Goal: Information Seeking & Learning: Find specific fact

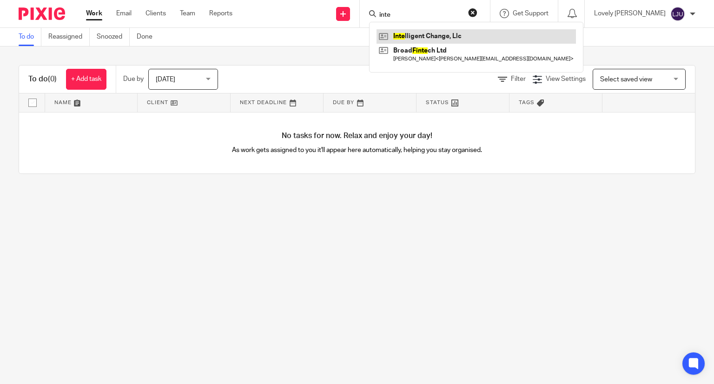
type input "inte"
click at [407, 32] on link at bounding box center [475, 36] width 199 height 14
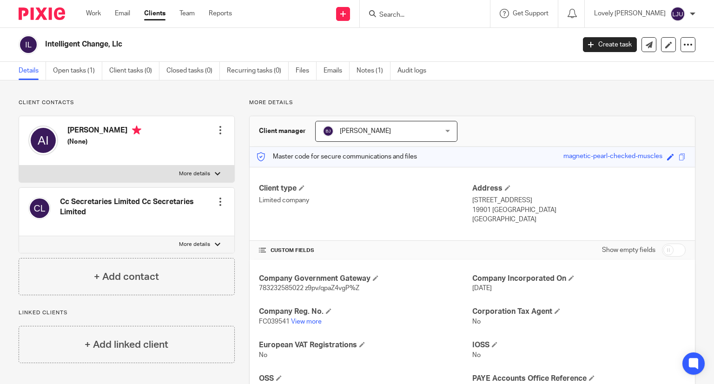
click at [268, 318] on span "FC039541" at bounding box center [274, 321] width 31 height 7
copy p "FC039541"
click at [407, 12] on input "Search" at bounding box center [420, 15] width 84 height 8
paste input "Kimai & Kibling"
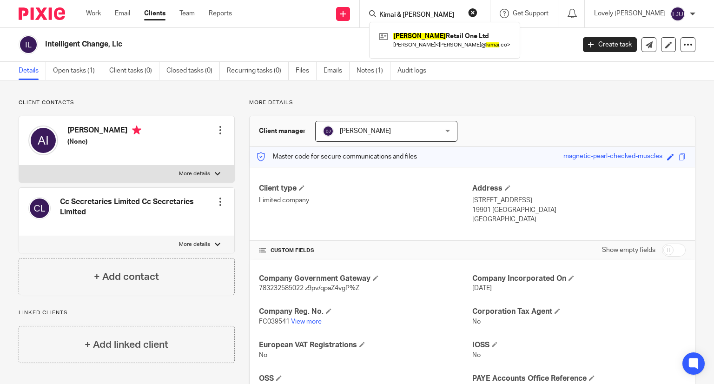
type input "Kimai & Kibling"
click at [437, 9] on form "Kimai & Kibling" at bounding box center [427, 14] width 99 height 12
drag, startPoint x: 443, startPoint y: 15, endPoint x: 418, endPoint y: 14, distance: 25.1
click at [418, 14] on input "Kimai & Kibling" at bounding box center [420, 15] width 84 height 8
click at [417, 13] on input "Kimai & Kibling" at bounding box center [420, 15] width 84 height 8
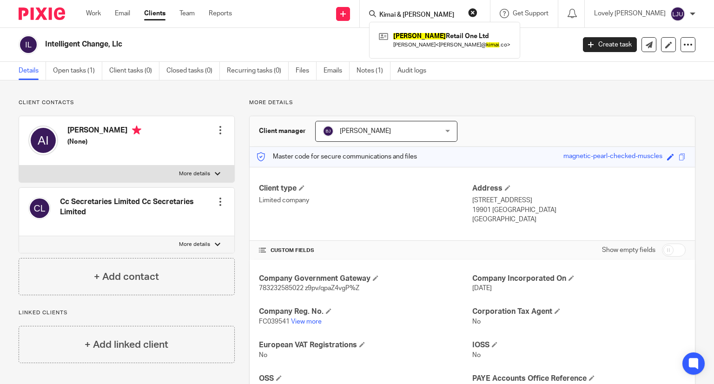
drag, startPoint x: 417, startPoint y: 13, endPoint x: 403, endPoint y: 11, distance: 13.6
click at [403, 11] on input "Kimai & Kibling" at bounding box center [420, 15] width 84 height 8
click at [437, 13] on input "Kimai & Kibling" at bounding box center [420, 15] width 84 height 8
click at [420, 34] on link at bounding box center [444, 39] width 136 height 21
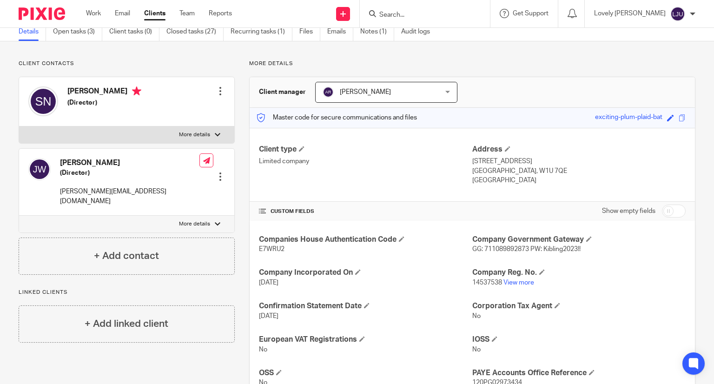
scroll to position [93, 0]
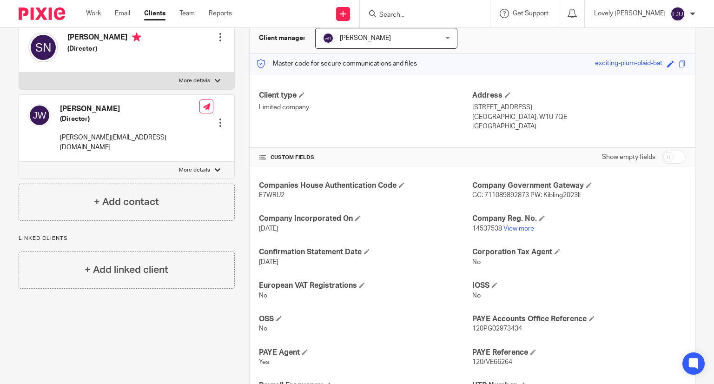
click at [478, 227] on span "14537538" at bounding box center [487, 228] width 30 height 7
copy p "14537538"
click at [426, 15] on input "Search" at bounding box center [420, 15] width 84 height 8
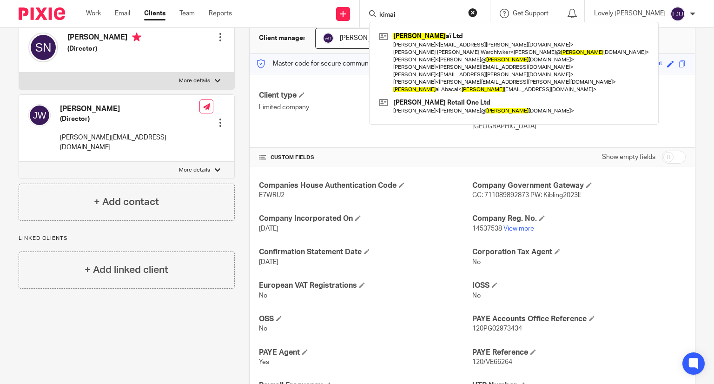
type input "kimai"
click button "submit" at bounding box center [0, 0] width 0 height 0
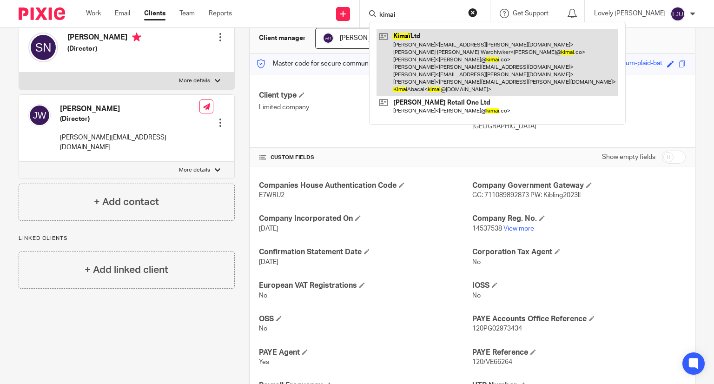
click at [443, 43] on link at bounding box center [497, 62] width 242 height 66
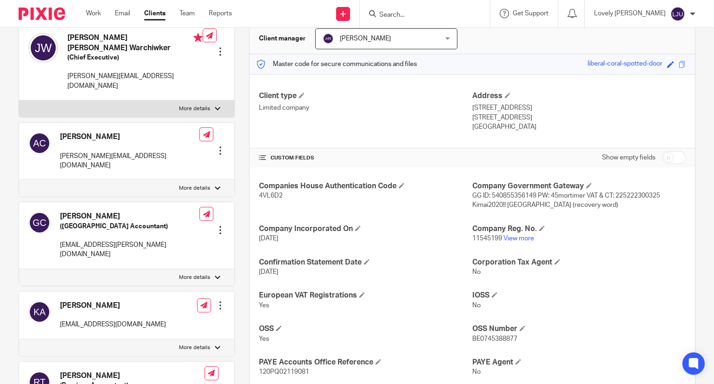
scroll to position [93, 0]
click at [480, 239] on span "11545199" at bounding box center [487, 238] width 30 height 7
copy p "11545199"
click at [446, 9] on form at bounding box center [427, 14] width 99 height 12
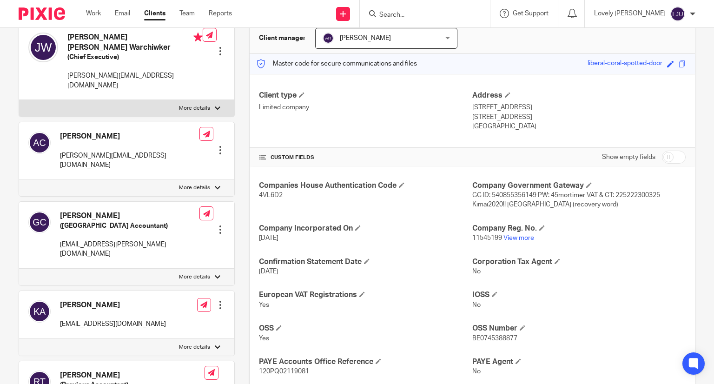
click at [412, 21] on div at bounding box center [425, 13] width 130 height 27
click at [409, 16] on input "Search" at bounding box center [420, 15] width 84 height 8
paste input "LDN Noots"
type input "LDN Noots"
click button "submit" at bounding box center [0, 0] width 0 height 0
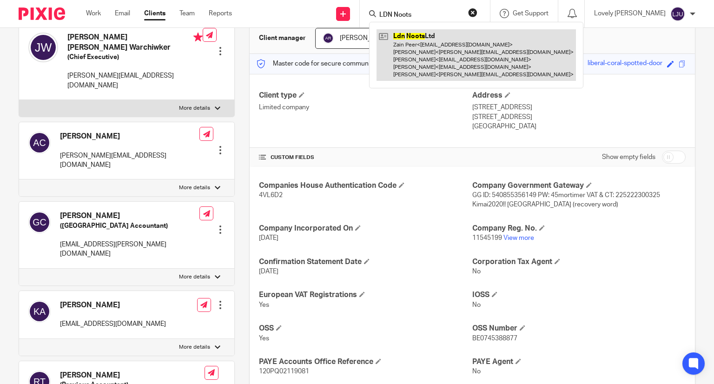
click at [426, 44] on link at bounding box center [475, 55] width 199 height 52
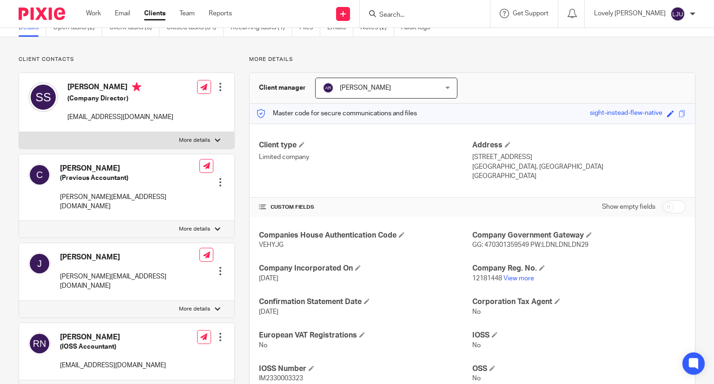
scroll to position [93, 0]
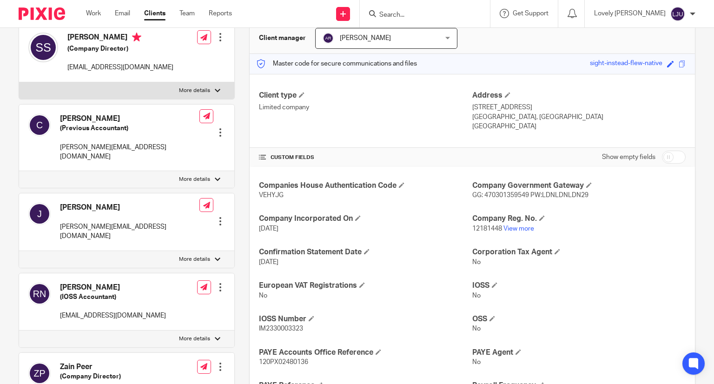
click at [484, 225] on span "12181448" at bounding box center [487, 228] width 30 height 7
copy p "12181448"
click at [426, 15] on input "Search" at bounding box center [420, 15] width 84 height 8
paste input "Laylo"
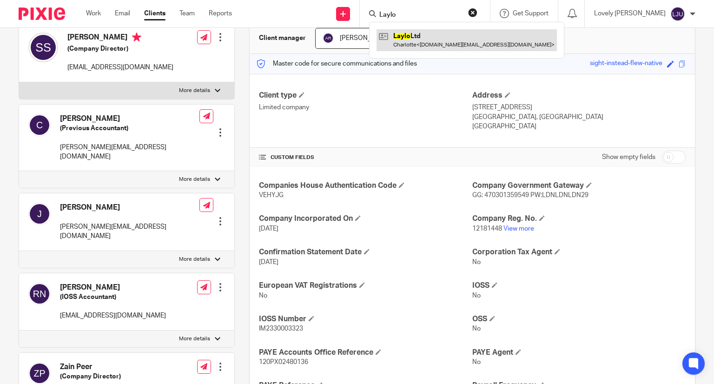
type input "Laylo"
click at [419, 38] on link at bounding box center [466, 39] width 180 height 21
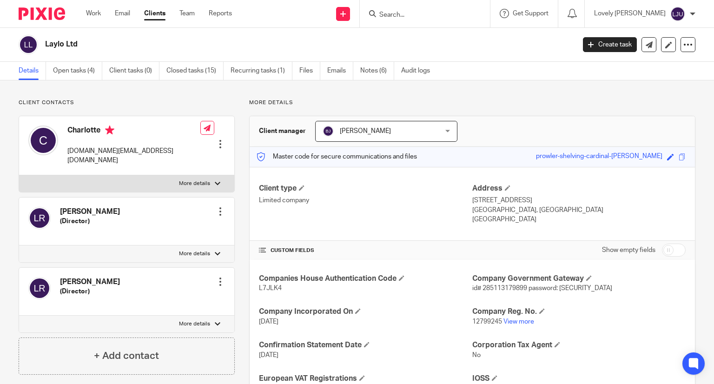
scroll to position [46, 0]
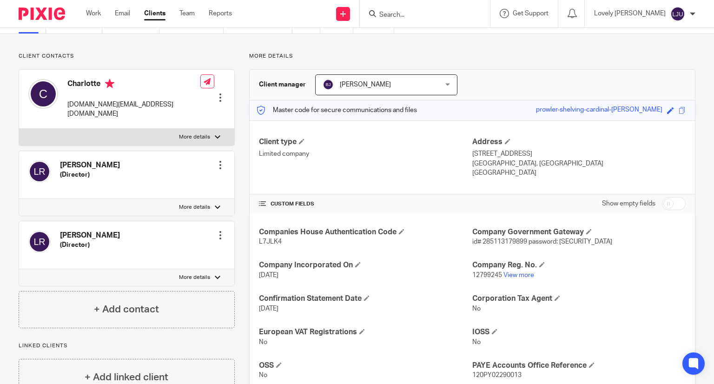
click at [474, 275] on span "12799245" at bounding box center [487, 275] width 30 height 7
copy span "12799245"
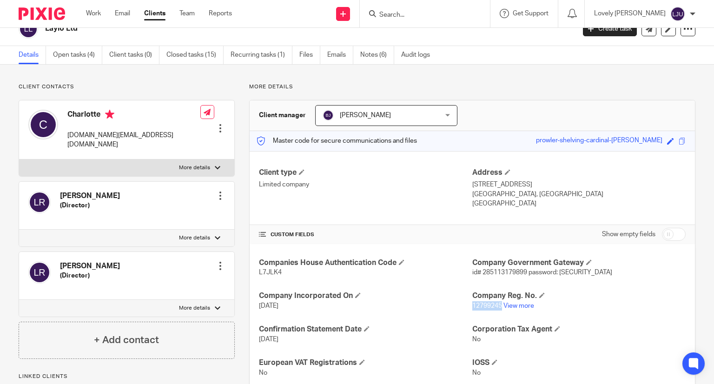
scroll to position [0, 0]
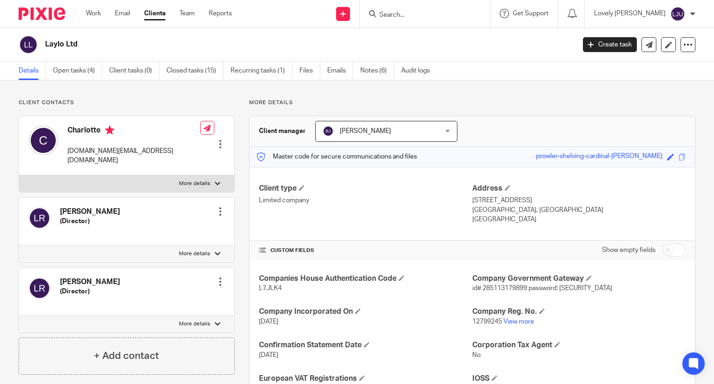
click at [408, 11] on input "Search" at bounding box center [420, 15] width 84 height 8
type input "lickd"
click at [413, 33] on link at bounding box center [433, 36] width 115 height 14
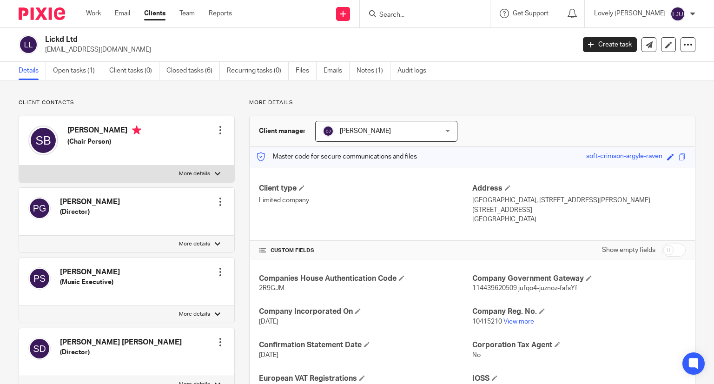
scroll to position [93, 0]
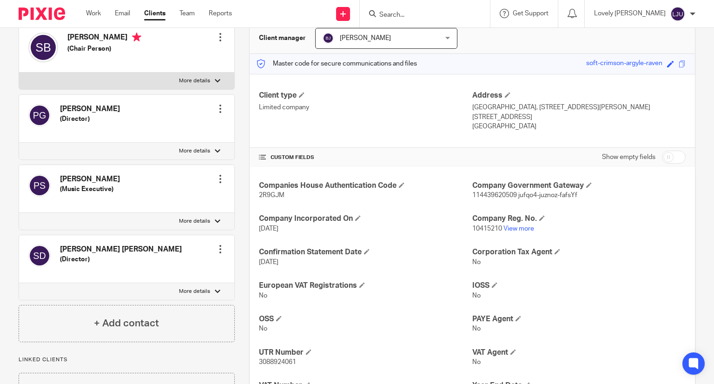
click at [483, 228] on span "10415210" at bounding box center [487, 228] width 30 height 7
copy p "10415210"
click at [407, 18] on input "Search" at bounding box center [420, 15] width 84 height 8
paste input "Mama Owl"
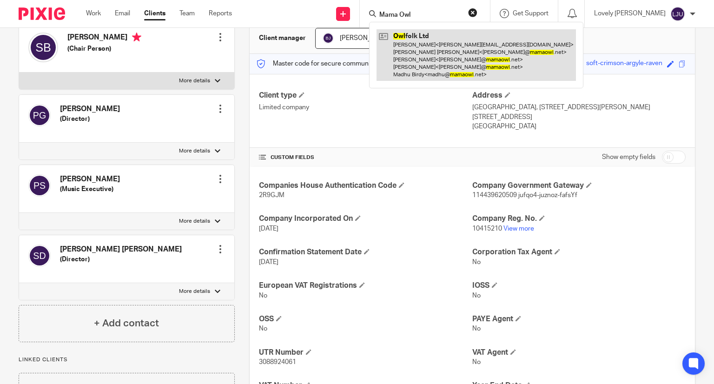
type input "Mama Owl"
click at [419, 45] on link at bounding box center [475, 55] width 199 height 52
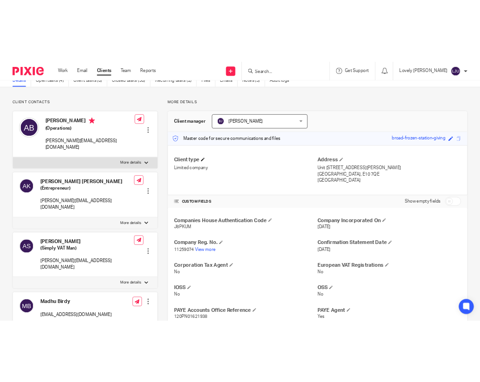
scroll to position [93, 0]
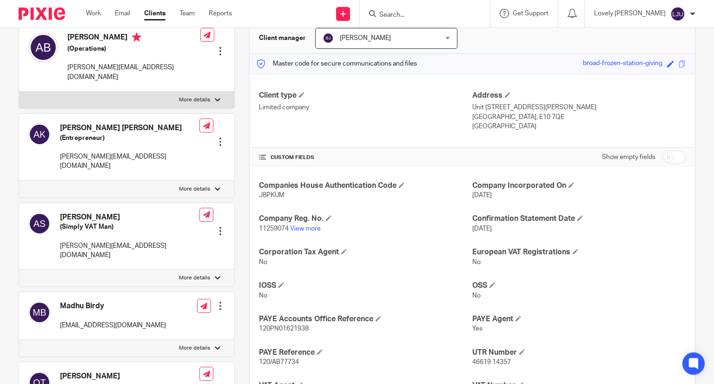
click at [260, 228] on span "11259074" at bounding box center [274, 228] width 30 height 7
copy p "11259074"
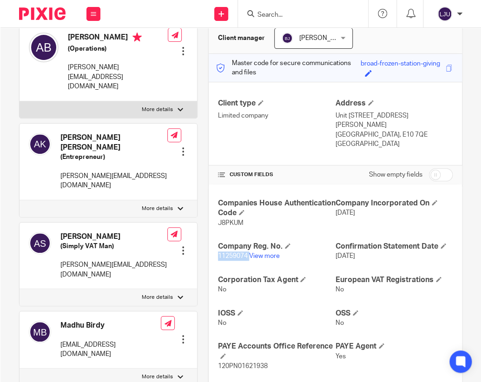
scroll to position [0, 0]
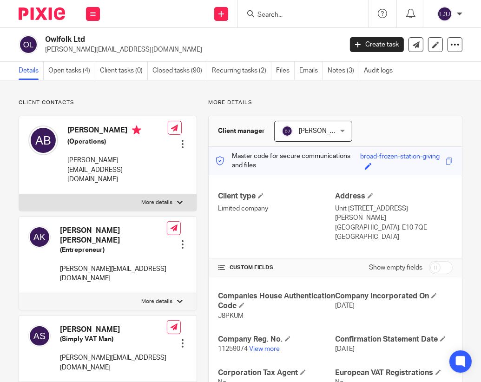
click at [284, 15] on input "Search" at bounding box center [298, 15] width 84 height 8
paste input "[PERSON_NAME]"
type input "[PERSON_NAME]"
click button "submit" at bounding box center [0, 0] width 0 height 0
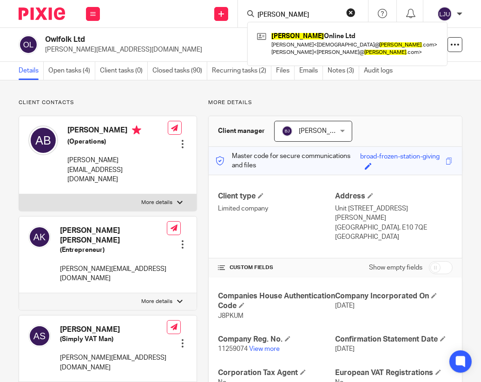
drag, startPoint x: 284, startPoint y: 32, endPoint x: 250, endPoint y: 2, distance: 45.4
click at [284, 32] on link at bounding box center [347, 43] width 185 height 29
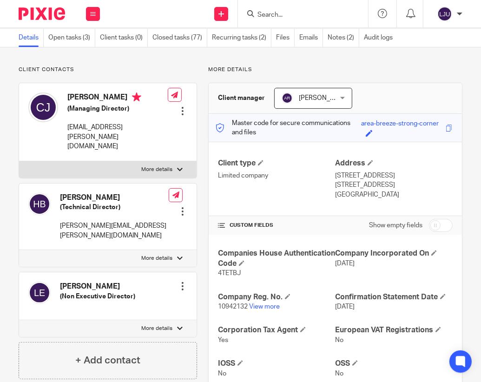
scroll to position [186, 0]
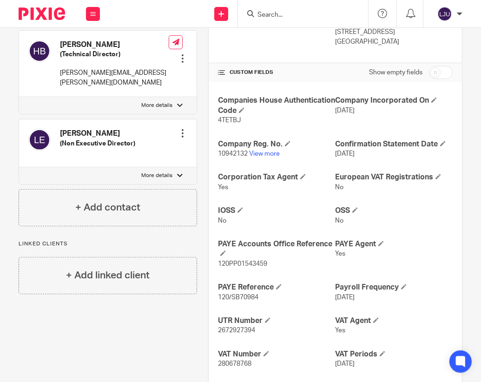
click at [219, 154] on span "10942132" at bounding box center [233, 154] width 30 height 7
copy p "10942132"
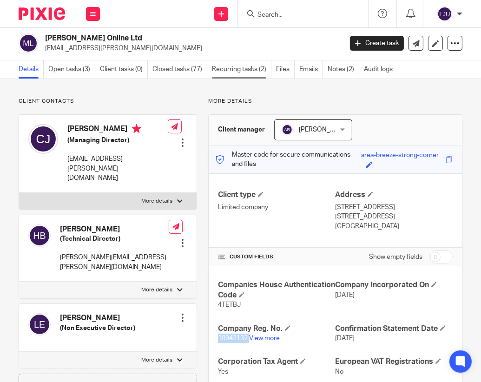
scroll to position [0, 0]
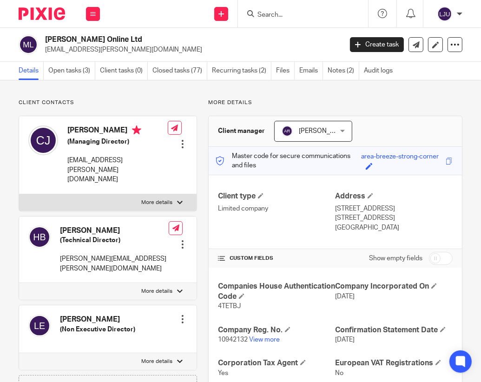
click at [262, 12] on input "Search" at bounding box center [298, 15] width 84 height 8
paste input "Organised"
type input "Organised"
click at [274, 38] on link at bounding box center [312, 36] width 115 height 14
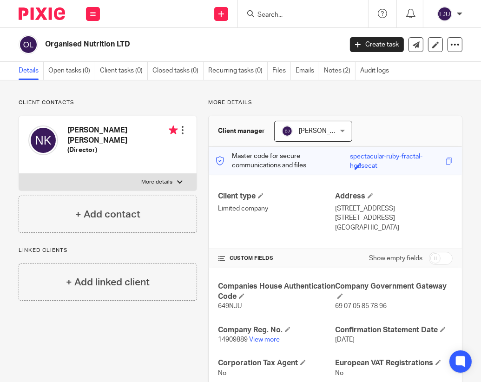
scroll to position [46, 0]
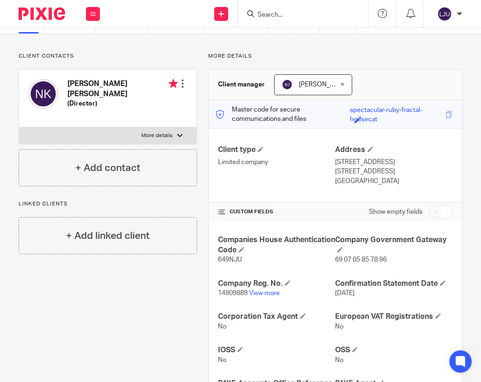
click at [223, 291] on span "14909889" at bounding box center [233, 293] width 30 height 7
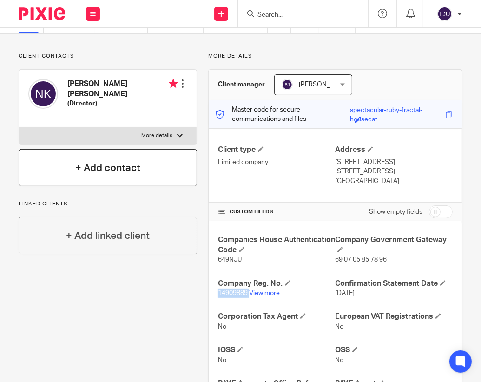
copy p "14909889"
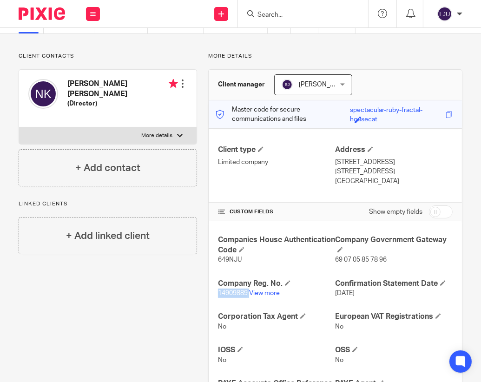
click at [277, 12] on input "Search" at bounding box center [298, 15] width 84 height 8
type input "nemo"
click button "submit" at bounding box center [0, 0] width 0 height 0
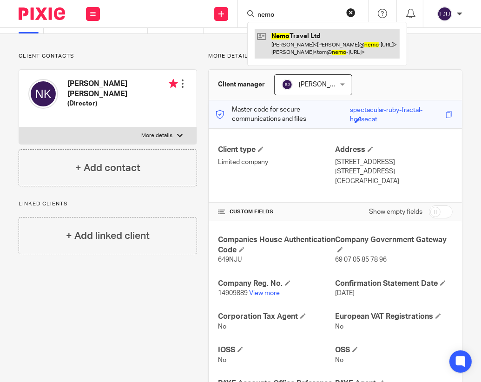
click at [275, 46] on link at bounding box center [327, 43] width 145 height 29
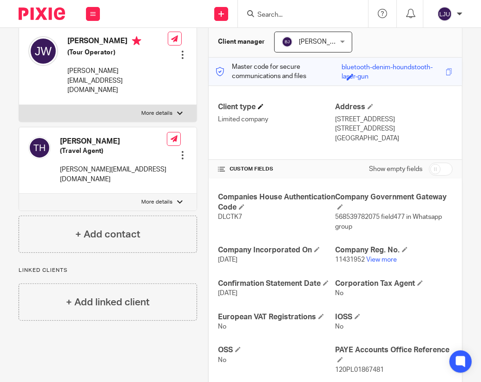
scroll to position [93, 0]
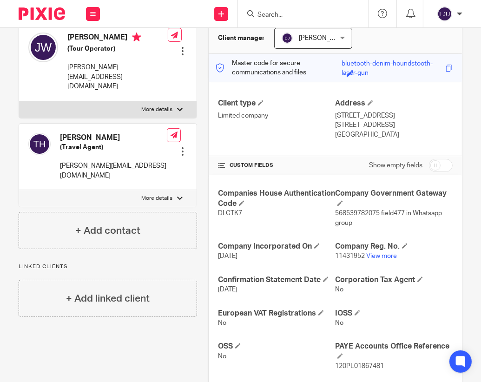
click at [340, 254] on span "11431952" at bounding box center [350, 256] width 30 height 7
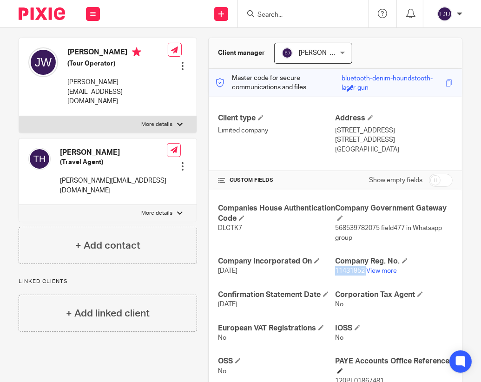
scroll to position [186, 0]
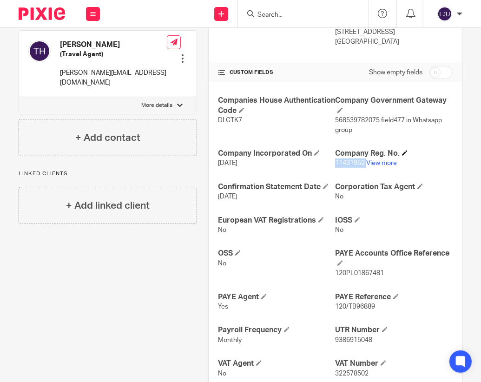
copy p "11431952"
click at [263, 17] on input "Search" at bounding box center [298, 15] width 84 height 8
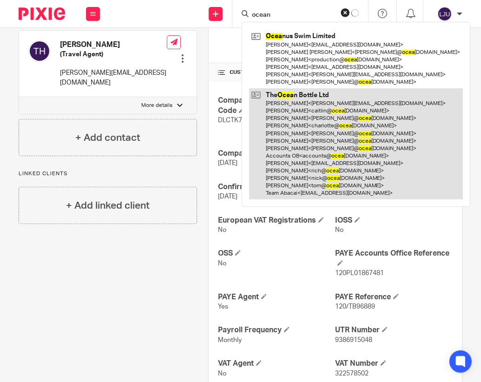
type input "ocean"
click at [292, 130] on link at bounding box center [356, 143] width 214 height 111
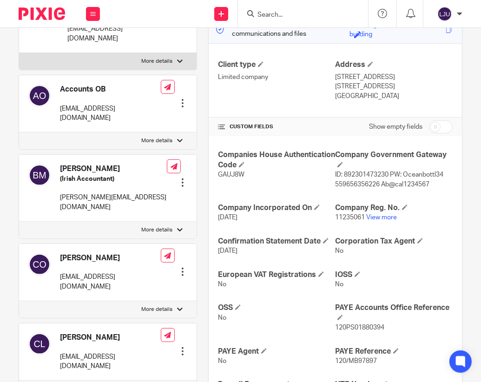
scroll to position [139, 0]
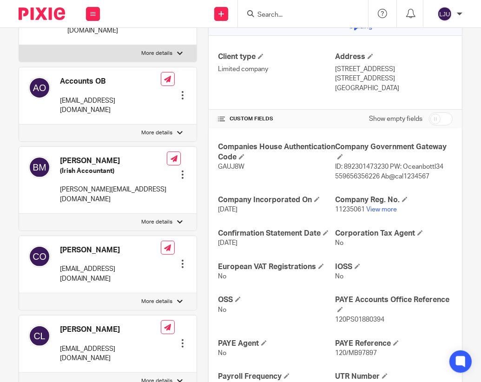
click at [342, 207] on span "11235061" at bounding box center [350, 209] width 30 height 7
copy p "11235061"
click at [266, 13] on input "Search" at bounding box center [298, 15] width 84 height 8
paste input "PerfectTed"
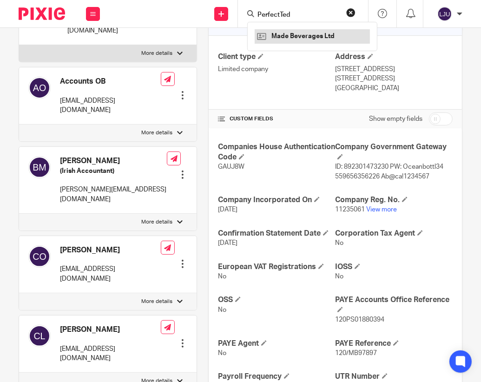
type input "PerfectTed"
click at [299, 37] on link at bounding box center [312, 36] width 115 height 14
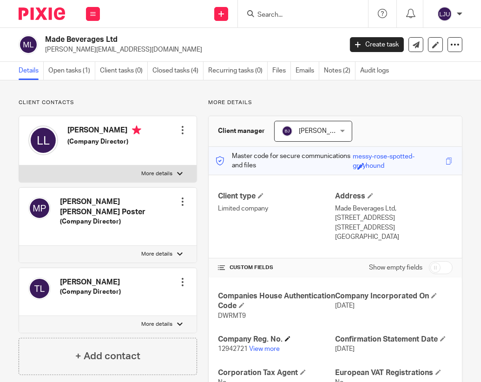
scroll to position [138, 0]
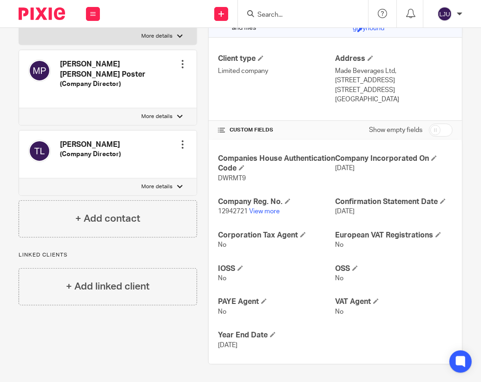
click at [228, 210] on span "12942721" at bounding box center [233, 211] width 30 height 7
copy p "12942721"
click at [258, 12] on input "Search" at bounding box center [298, 15] width 84 height 8
paste input "Prediko"
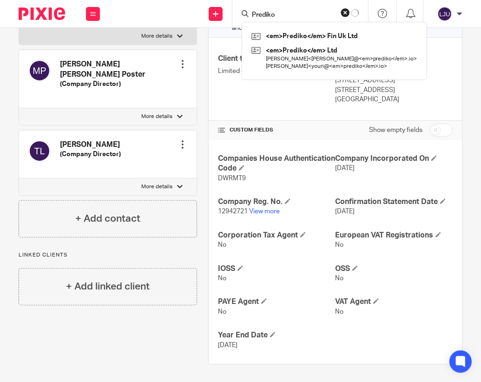
type input "Prediko"
click button "submit" at bounding box center [0, 0] width 0 height 0
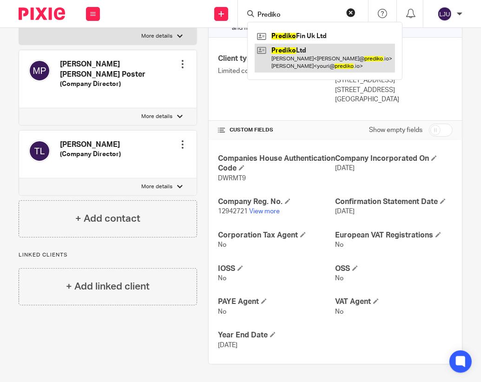
click at [286, 59] on link at bounding box center [325, 58] width 140 height 29
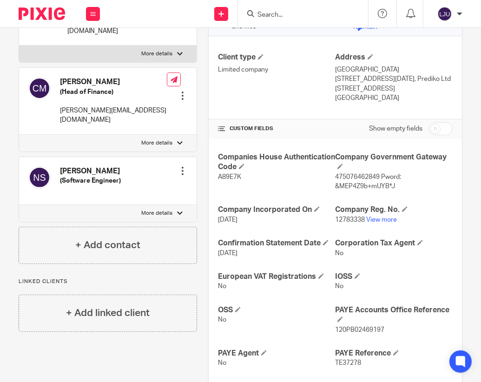
scroll to position [139, 0]
click at [338, 219] on span "12783338" at bounding box center [350, 219] width 30 height 7
copy p "12783338"
click at [272, 11] on input "Search" at bounding box center [298, 15] width 84 height 8
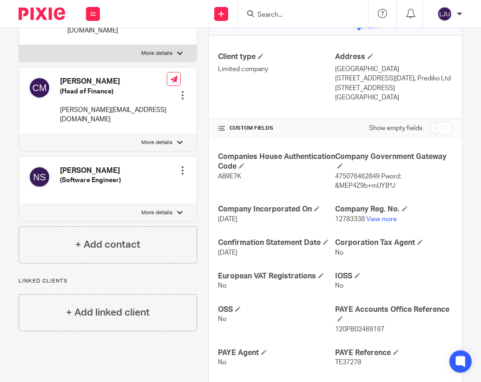
paste input "Recorder"
type input "Recorder"
click button "submit" at bounding box center [0, 0] width 0 height 0
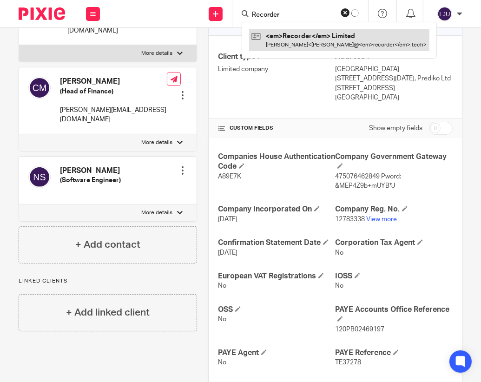
click at [296, 37] on link at bounding box center [339, 39] width 180 height 21
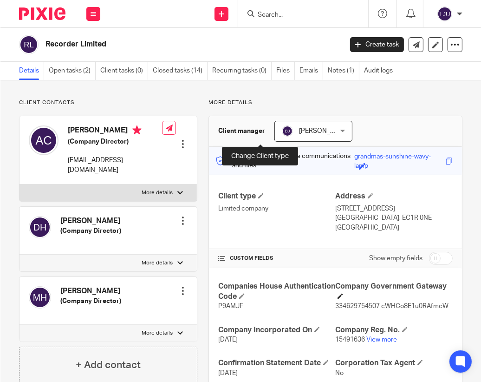
scroll to position [93, 0]
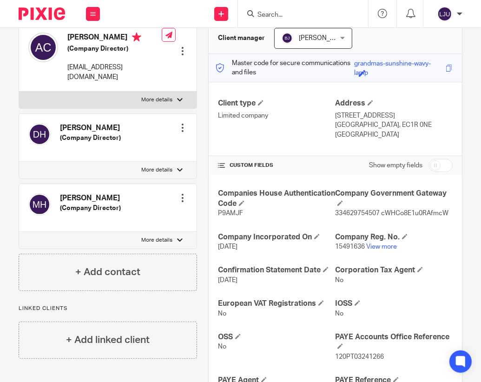
click at [346, 246] on span "15491636" at bounding box center [350, 246] width 30 height 7
copy p "15491636"
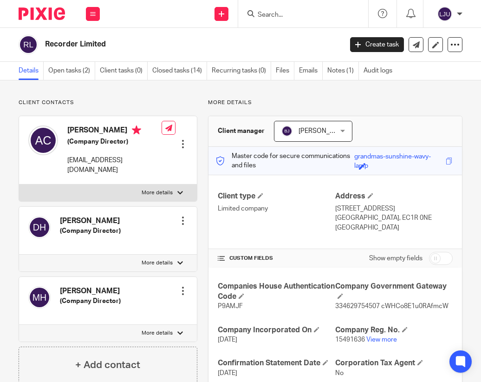
click at [268, 13] on input "Search" at bounding box center [299, 15] width 84 height 8
paste input "Sculpd"
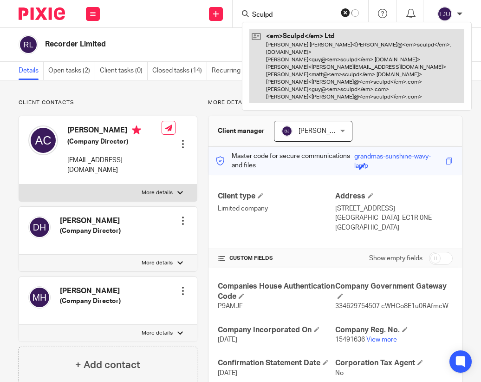
type input "Sculpd"
click at [304, 51] on link at bounding box center [356, 66] width 215 height 74
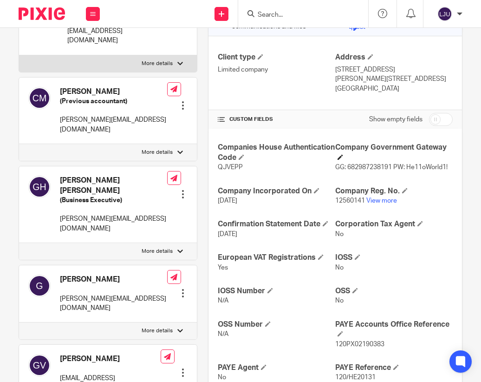
scroll to position [139, 0]
click at [340, 203] on span "12560141" at bounding box center [350, 200] width 30 height 7
copy p "12560141"
click at [269, 11] on input "Search" at bounding box center [299, 15] width 84 height 8
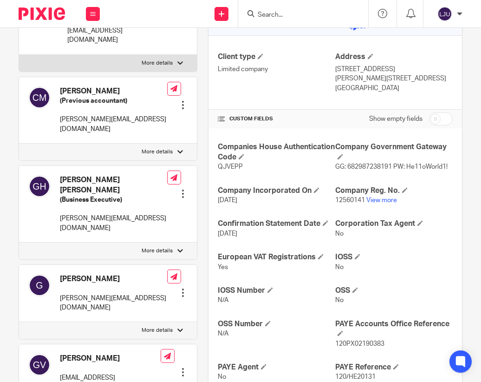
paste input "Sock Snob"
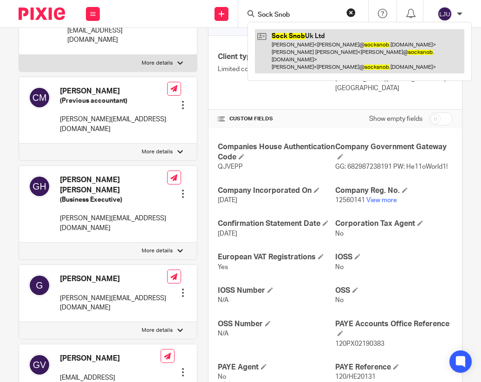
type input "Sock Snob"
drag, startPoint x: 334, startPoint y: 43, endPoint x: 330, endPoint y: 41, distance: 4.8
click at [334, 43] on link at bounding box center [360, 51] width 210 height 44
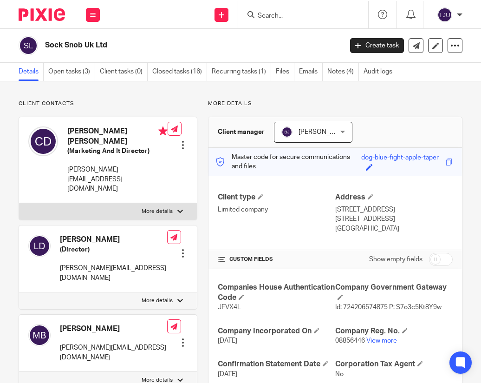
scroll to position [93, 0]
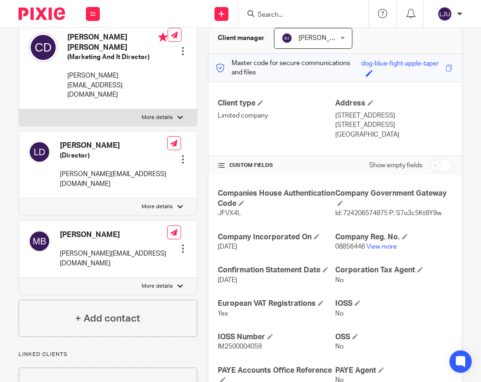
click at [341, 250] on span "08856446" at bounding box center [350, 246] width 30 height 7
copy p "08856446"
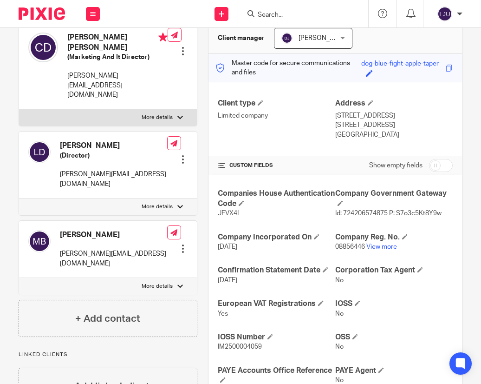
click at [294, 10] on form at bounding box center [306, 14] width 99 height 12
click at [267, 10] on form at bounding box center [306, 14] width 99 height 12
click at [289, 7] on div at bounding box center [303, 13] width 130 height 27
click at [281, 12] on input "Search" at bounding box center [299, 15] width 84 height 8
paste input "Stewart Golf"
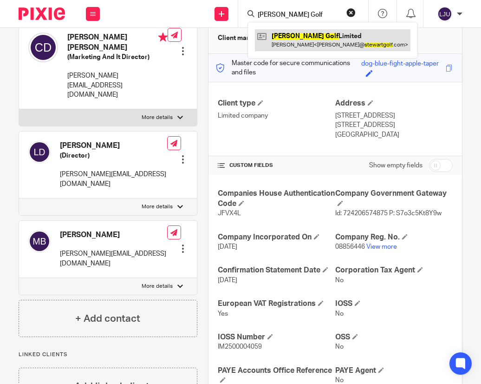
type input "Stewart Golf"
click at [296, 41] on link at bounding box center [333, 39] width 156 height 21
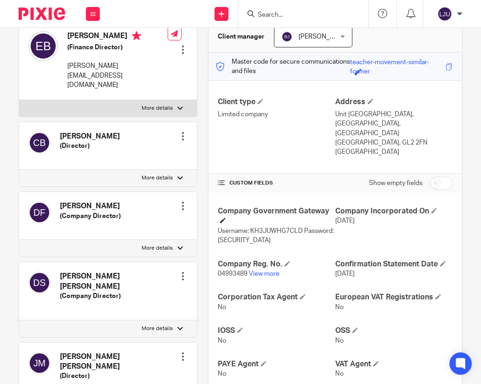
scroll to position [186, 0]
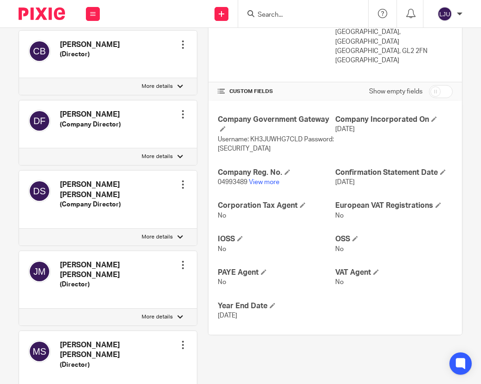
click at [221, 179] on span "04993489" at bounding box center [233, 182] width 30 height 7
copy span "04993489"
click at [274, 16] on input "Search" at bounding box center [299, 15] width 84 height 8
paste input "Tug-E-Nuff"
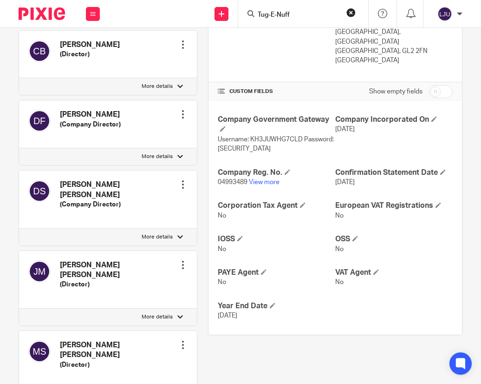
click at [274, 16] on input "Tug-E-Nuff" at bounding box center [299, 15] width 84 height 8
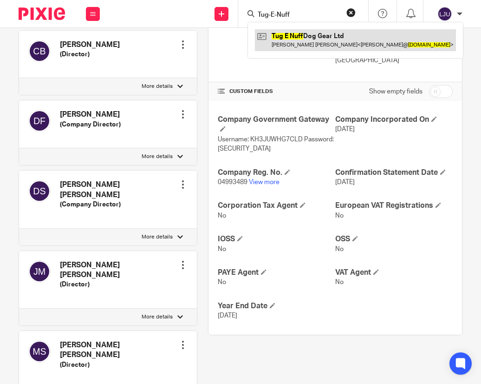
type input "Tug-E-Nuff"
click at [288, 37] on link at bounding box center [355, 39] width 201 height 21
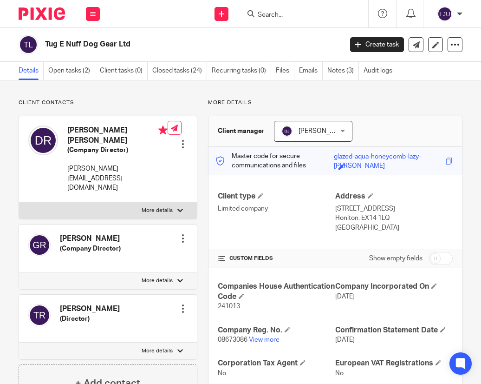
scroll to position [203, 0]
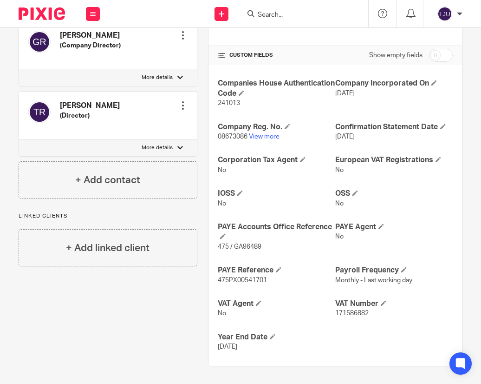
click at [232, 136] on span "08673086" at bounding box center [233, 136] width 30 height 7
copy p "08673086"
click at [277, 12] on input "Search" at bounding box center [299, 15] width 84 height 8
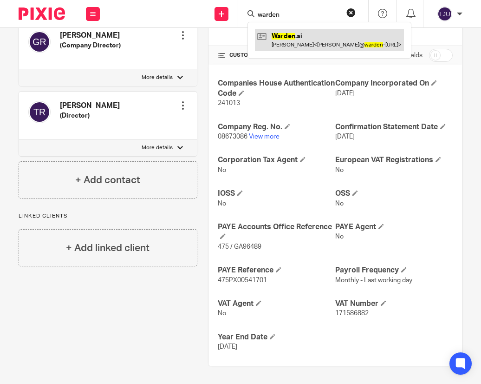
type input "warden"
click at [309, 43] on link at bounding box center [329, 39] width 149 height 21
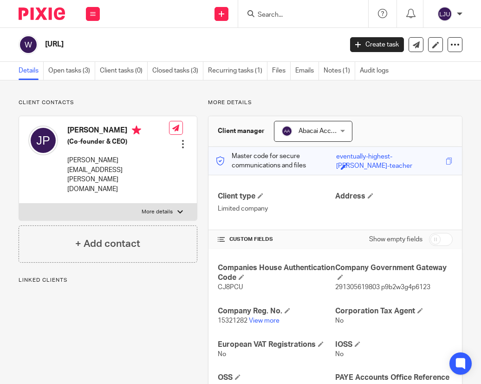
scroll to position [118, 0]
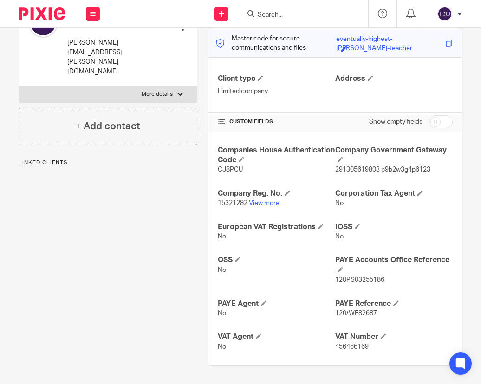
click at [228, 200] on span "15321282" at bounding box center [233, 203] width 30 height 7
copy p "15321282"
click at [280, 13] on input "Search" at bounding box center [299, 15] width 84 height 8
paste input "Whites"
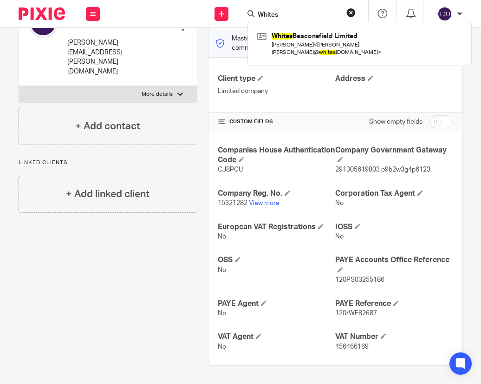
type input "Whites"
click button "submit" at bounding box center [0, 0] width 0 height 0
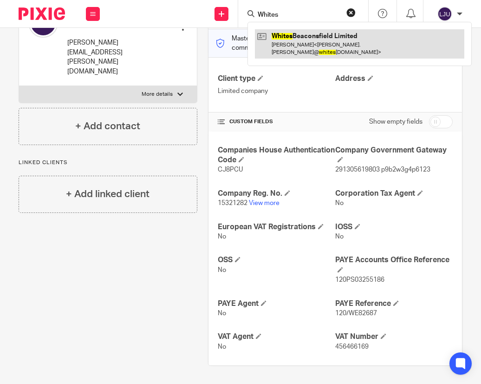
click at [301, 45] on link at bounding box center [360, 43] width 210 height 29
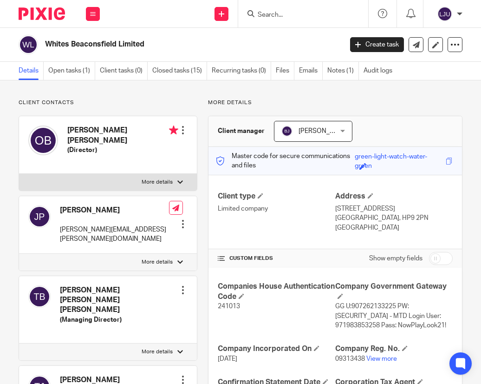
drag, startPoint x: 120, startPoint y: 42, endPoint x: 71, endPoint y: 42, distance: 49.2
click at [71, 42] on h2 "Whites Beaconsfield Limited" at bounding box center [161, 44] width 233 height 10
copy h2 "Beaconsfield"
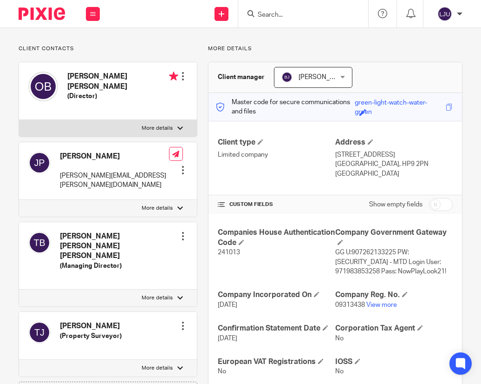
scroll to position [93, 0]
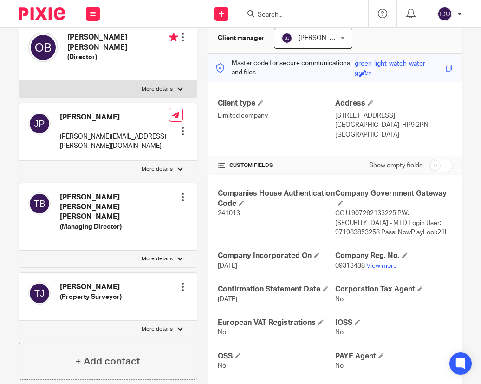
click at [340, 262] on span "09313438" at bounding box center [350, 265] width 30 height 7
copy p "09313438"
click at [314, 12] on input "Search" at bounding box center [299, 15] width 84 height 8
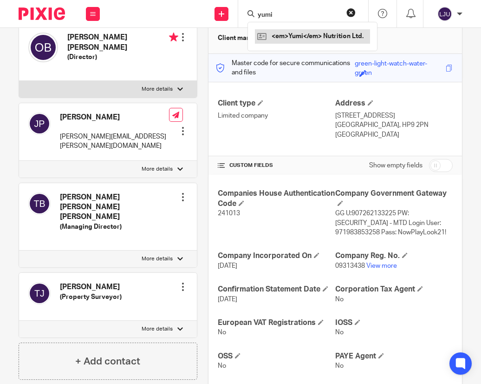
type input "yumi"
click at [302, 32] on link at bounding box center [312, 36] width 115 height 14
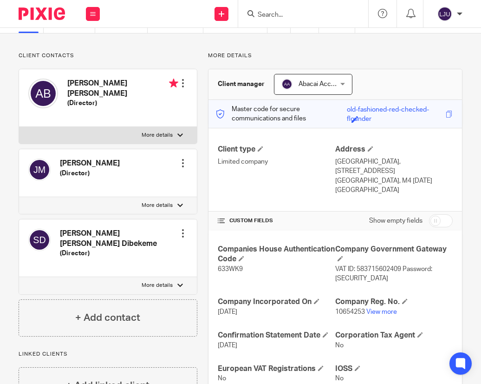
scroll to position [179, 0]
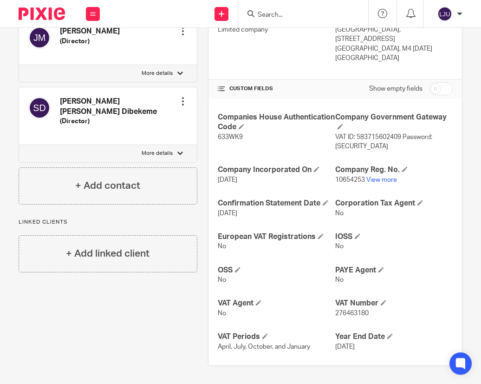
click at [335, 180] on span "10654253" at bounding box center [350, 180] width 30 height 7
click at [336, 177] on span "10654253" at bounding box center [350, 180] width 30 height 7
copy p "10654253"
